Goal: Navigation & Orientation: Find specific page/section

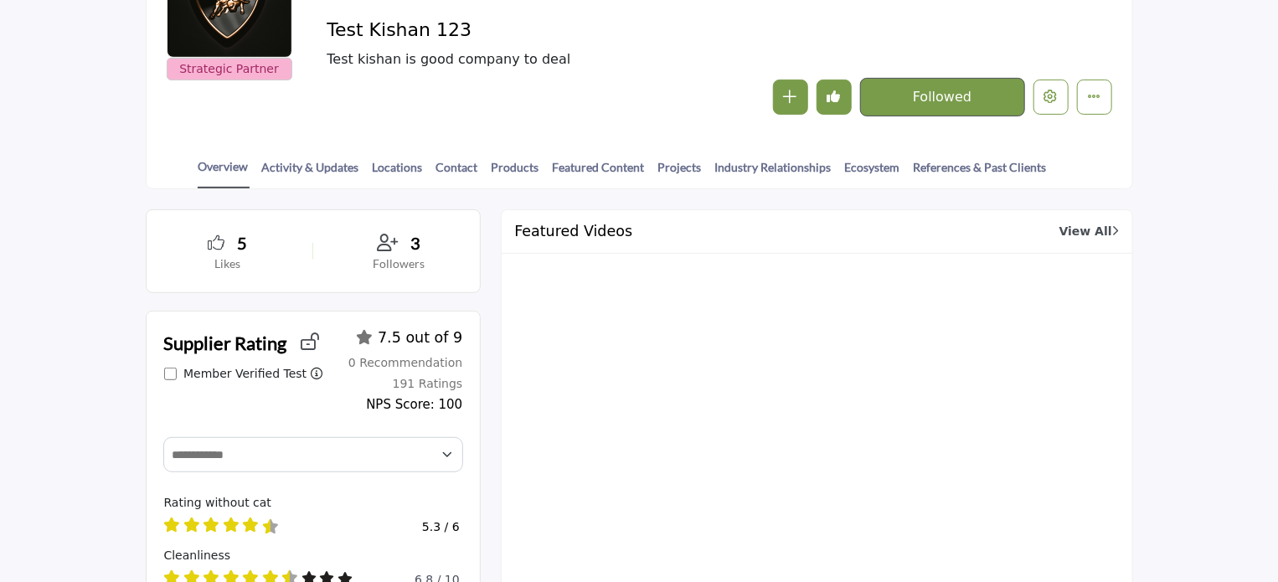
scroll to position [168, 0]
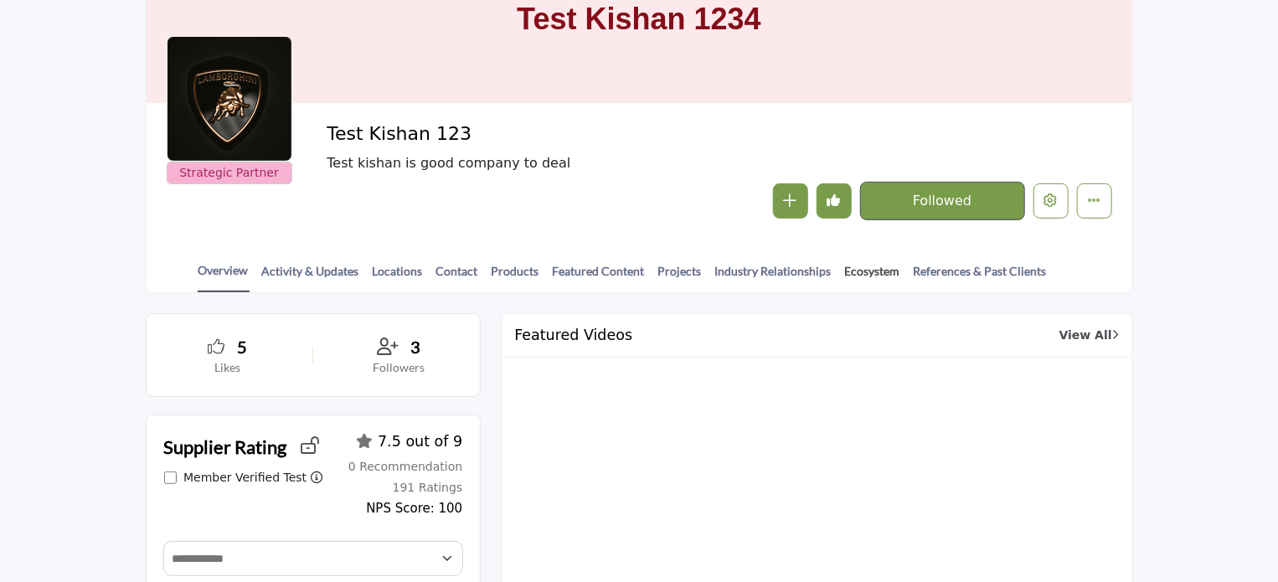
click at [852, 266] on link "Ecosystem" at bounding box center [872, 276] width 57 height 29
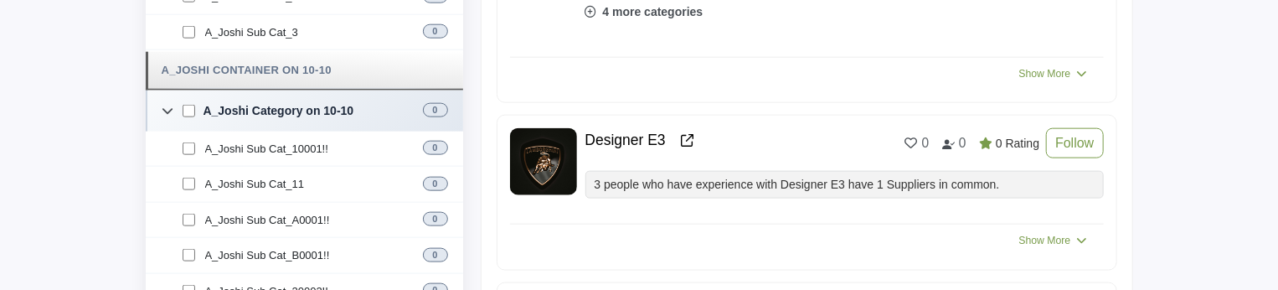
scroll to position [1005, 0]
